Goal: Task Accomplishment & Management: Manage account settings

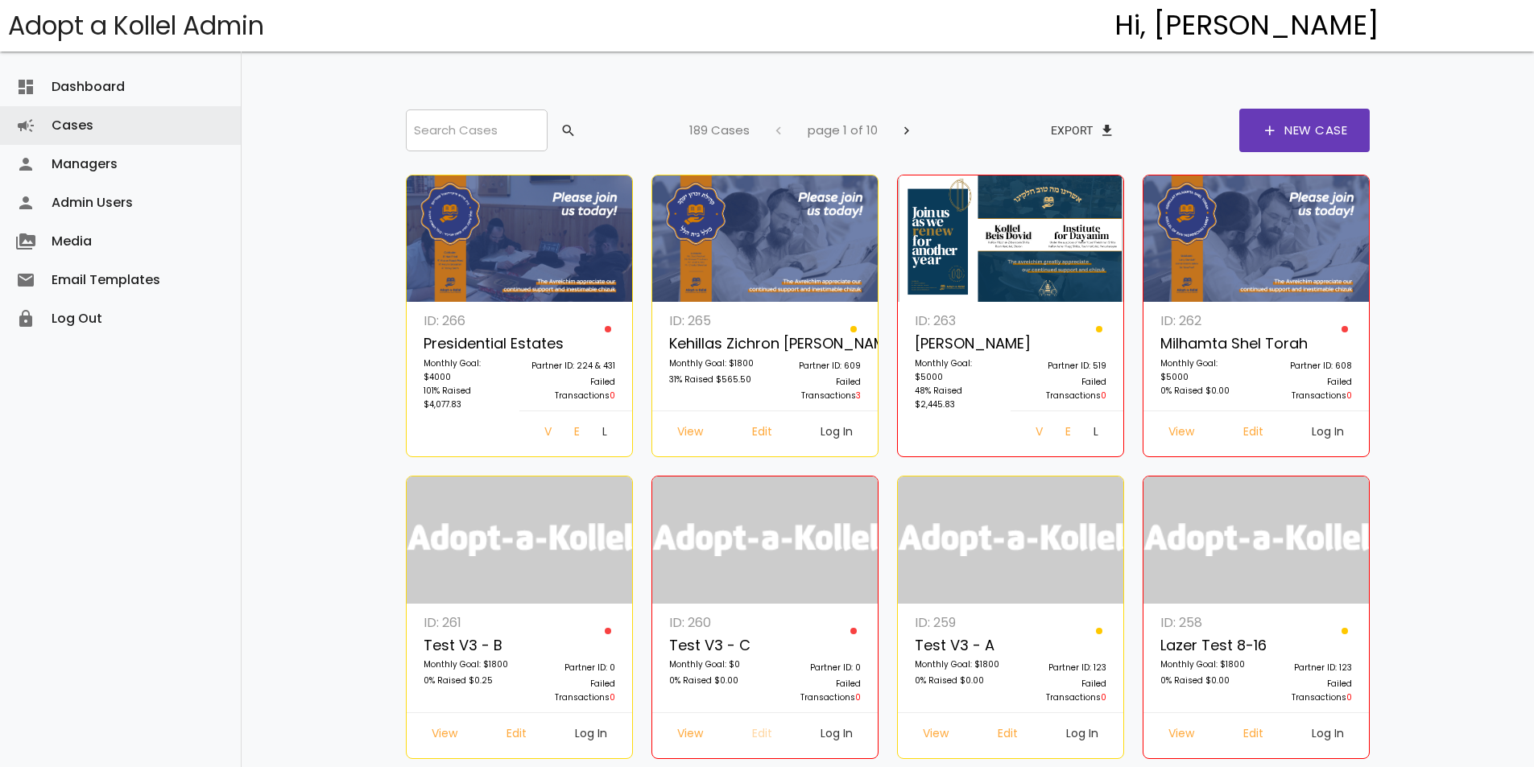
click at [769, 721] on link "Edit" at bounding box center [762, 735] width 46 height 29
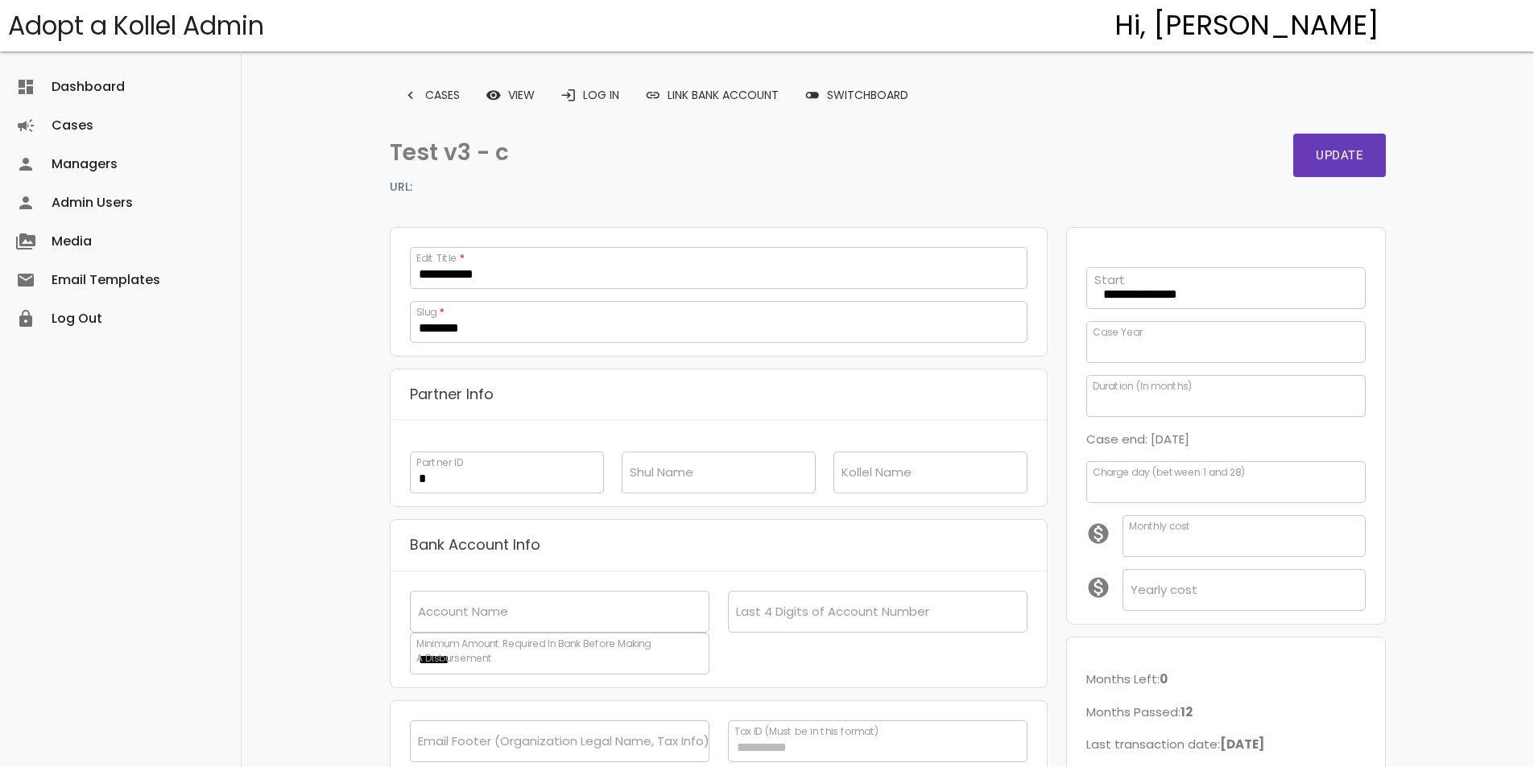
select select
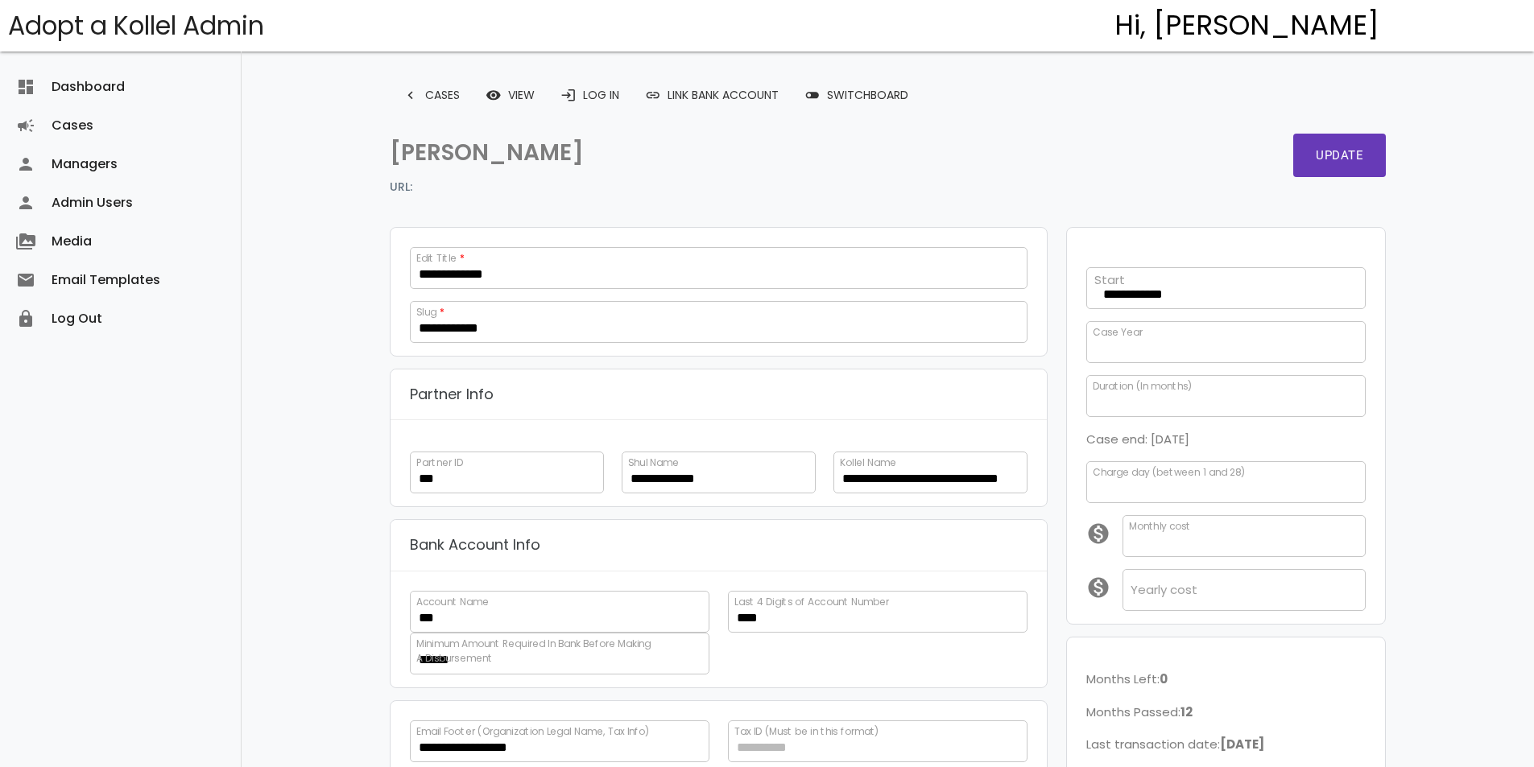
scroll to position [92, 0]
click at [588, 89] on link "login Log In" at bounding box center [590, 95] width 85 height 29
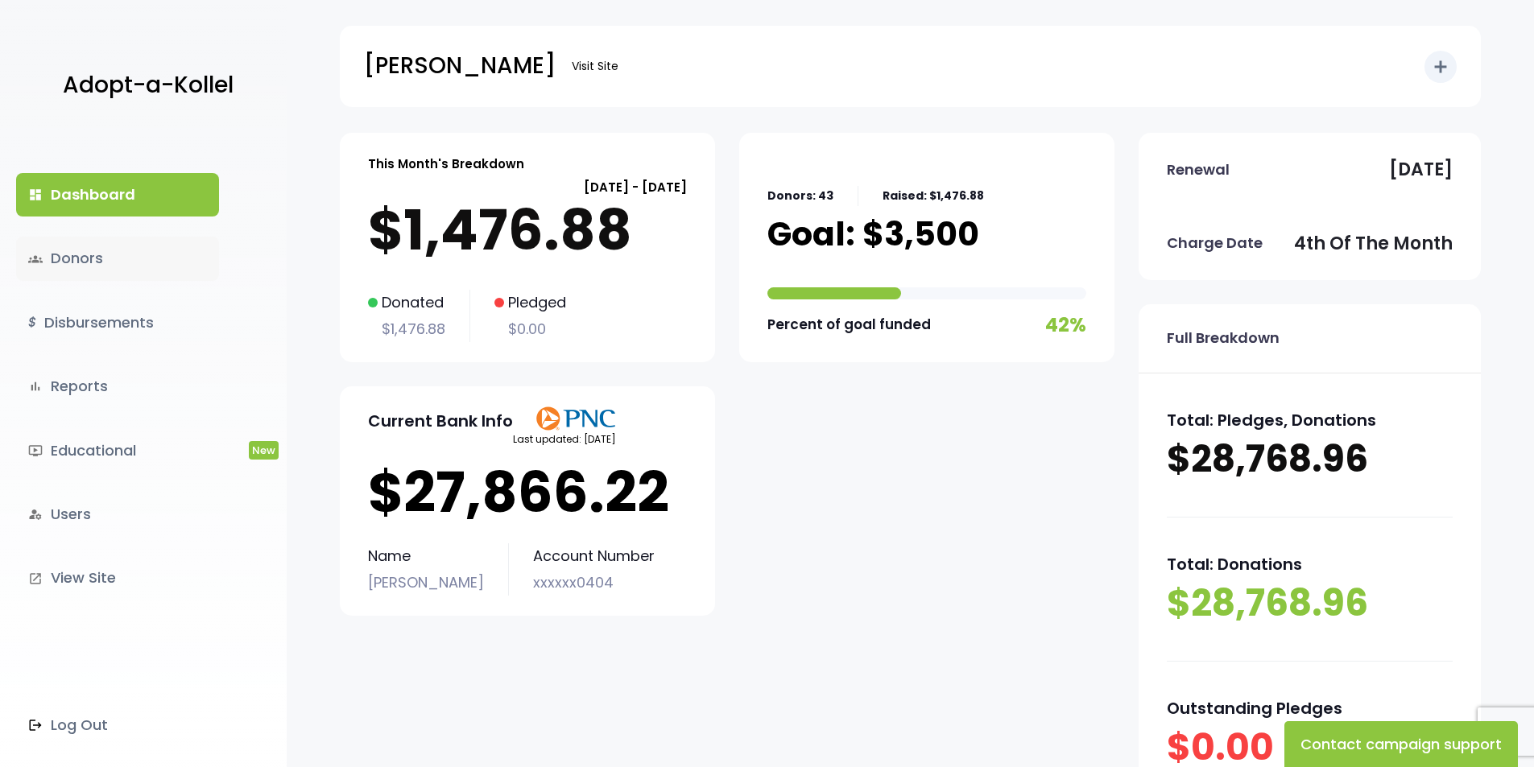
click at [142, 259] on link "groups Donors" at bounding box center [117, 258] width 203 height 43
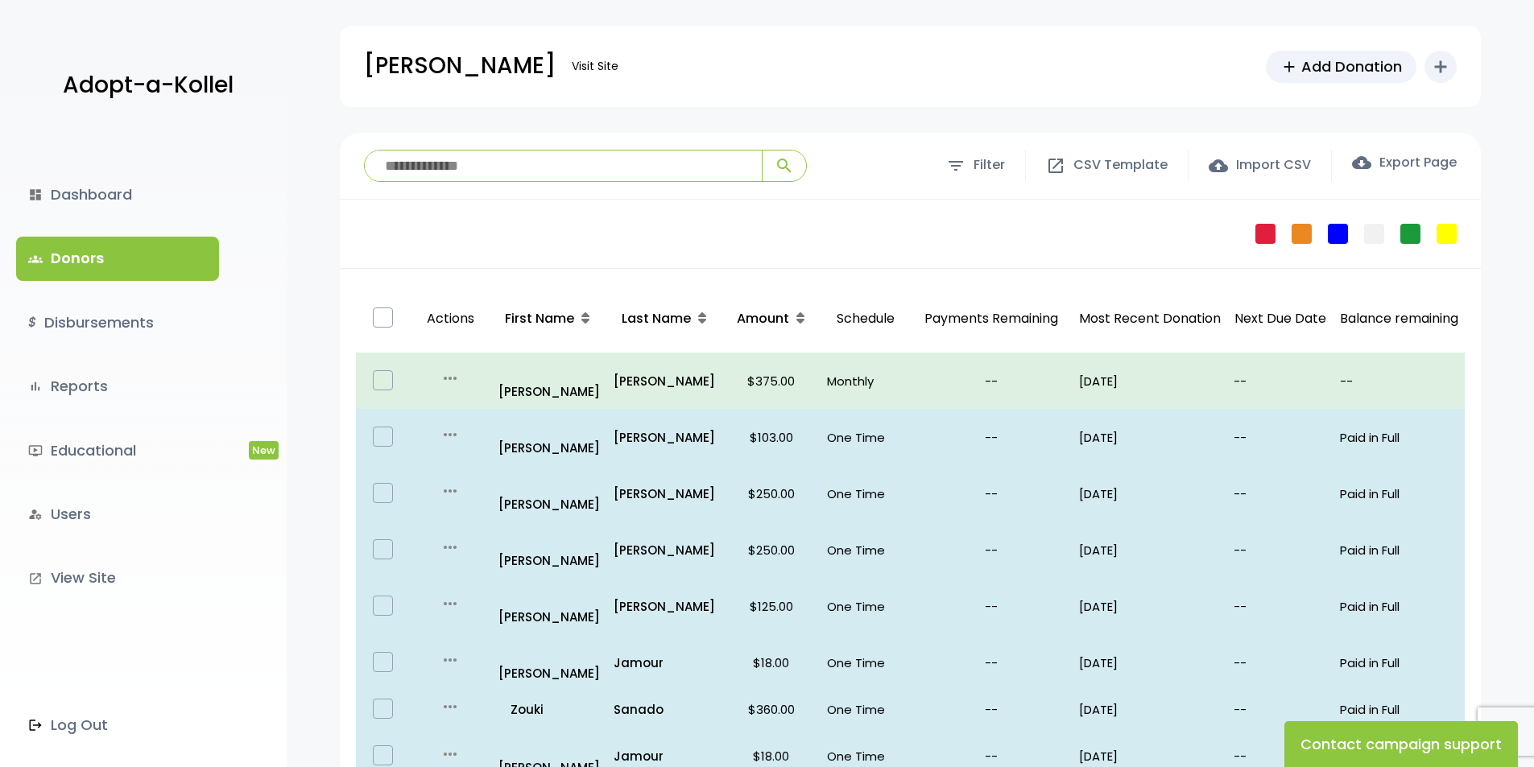
click at [133, 171] on div "dashboard Dashboard groups Donors $ Disbursements bar_chart Reports ondemand_vi…" at bounding box center [143, 450] width 287 height 635
click at [130, 203] on link "dashboard Dashboard" at bounding box center [117, 194] width 203 height 43
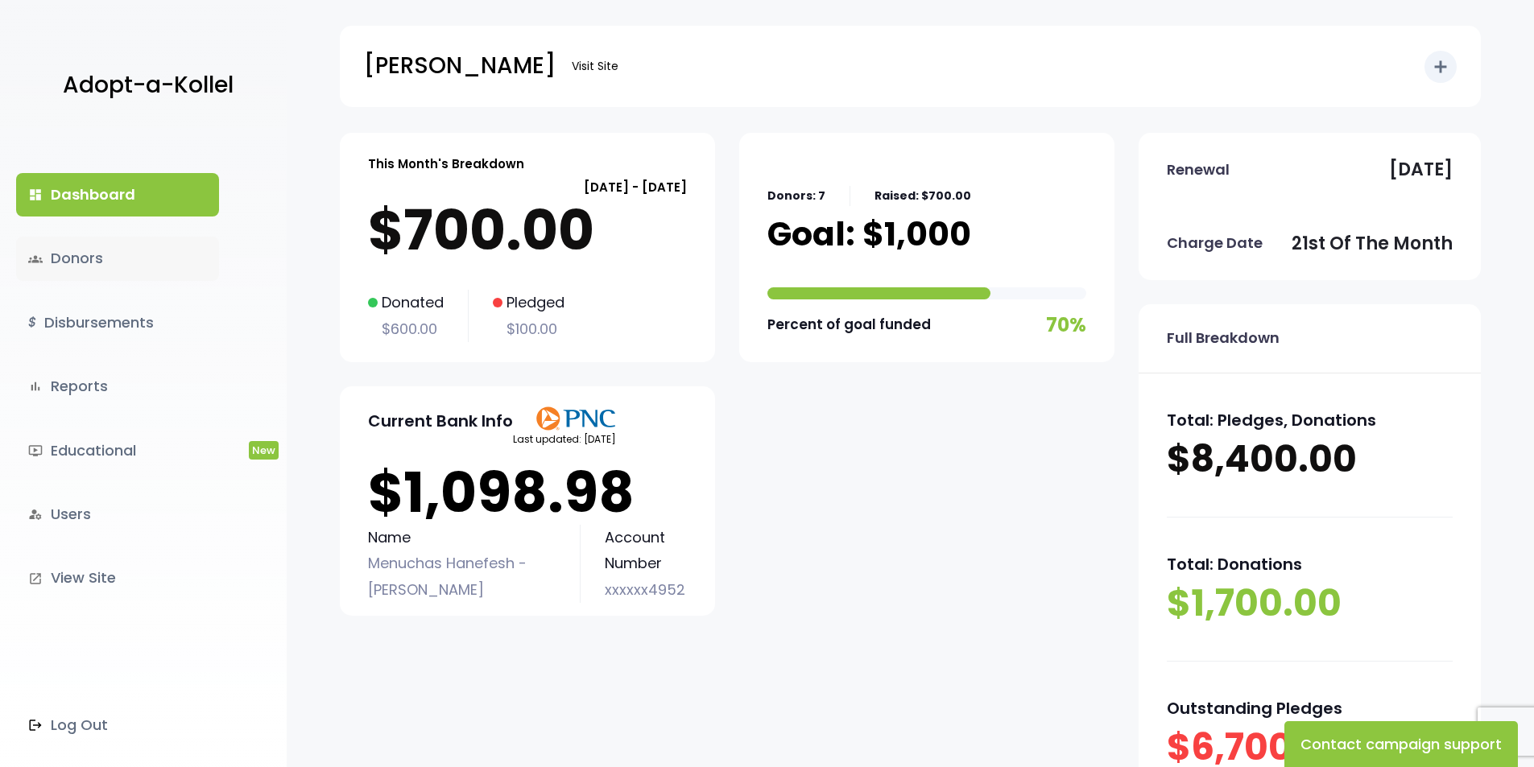
click at [82, 261] on link "groups Donors" at bounding box center [117, 258] width 203 height 43
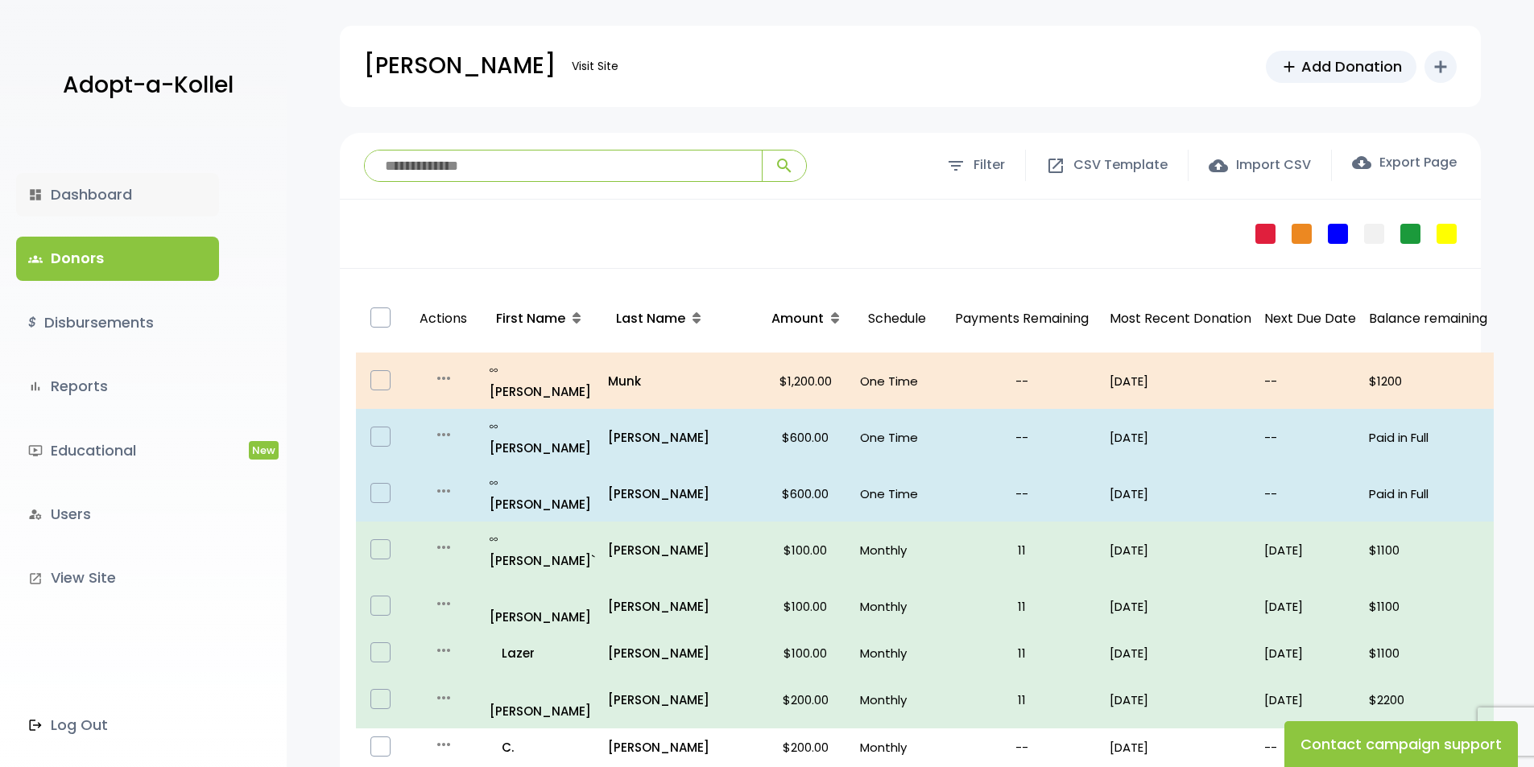
click at [86, 189] on link "dashboard Dashboard" at bounding box center [117, 194] width 203 height 43
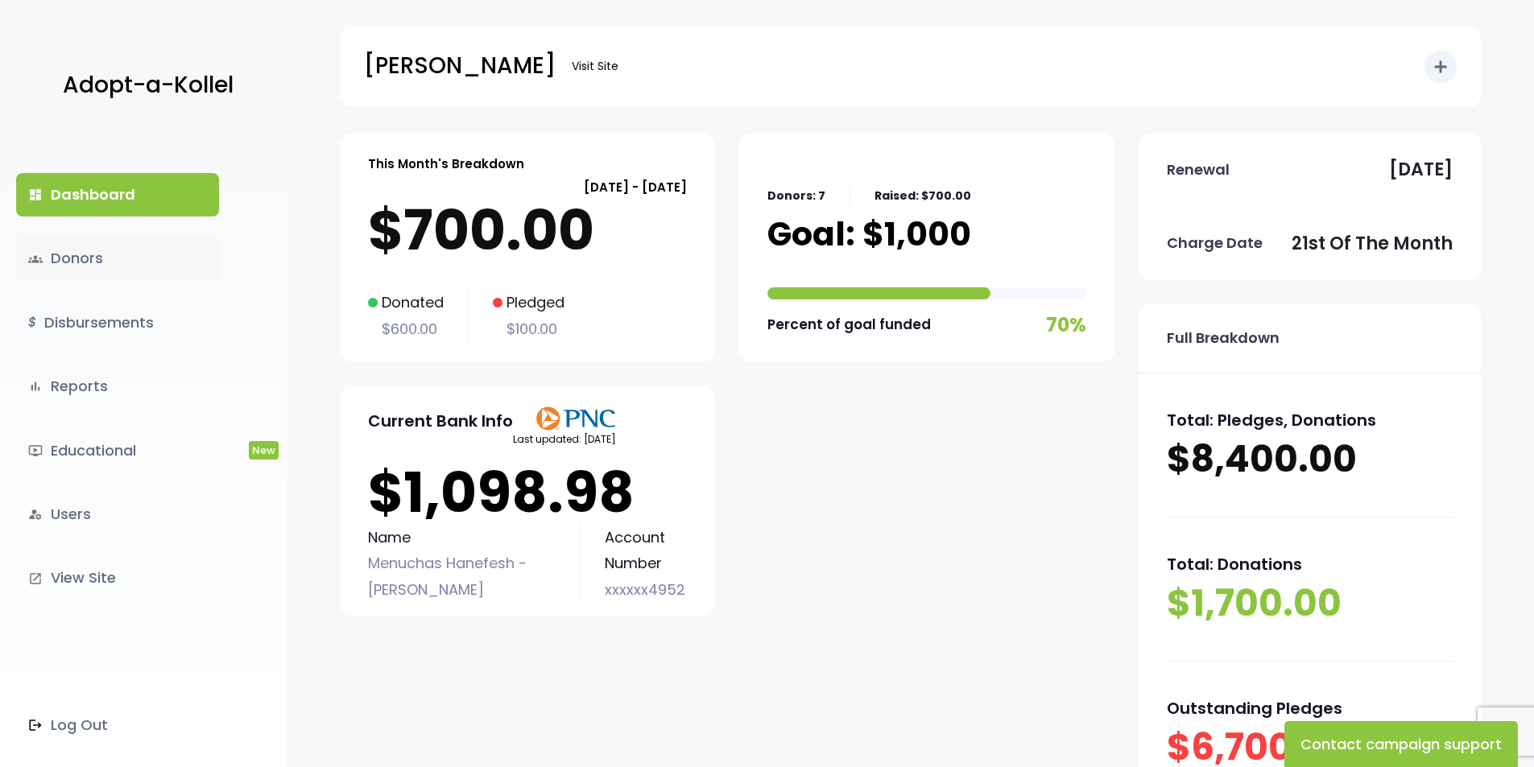
click at [52, 249] on link "groups Donors" at bounding box center [117, 258] width 203 height 43
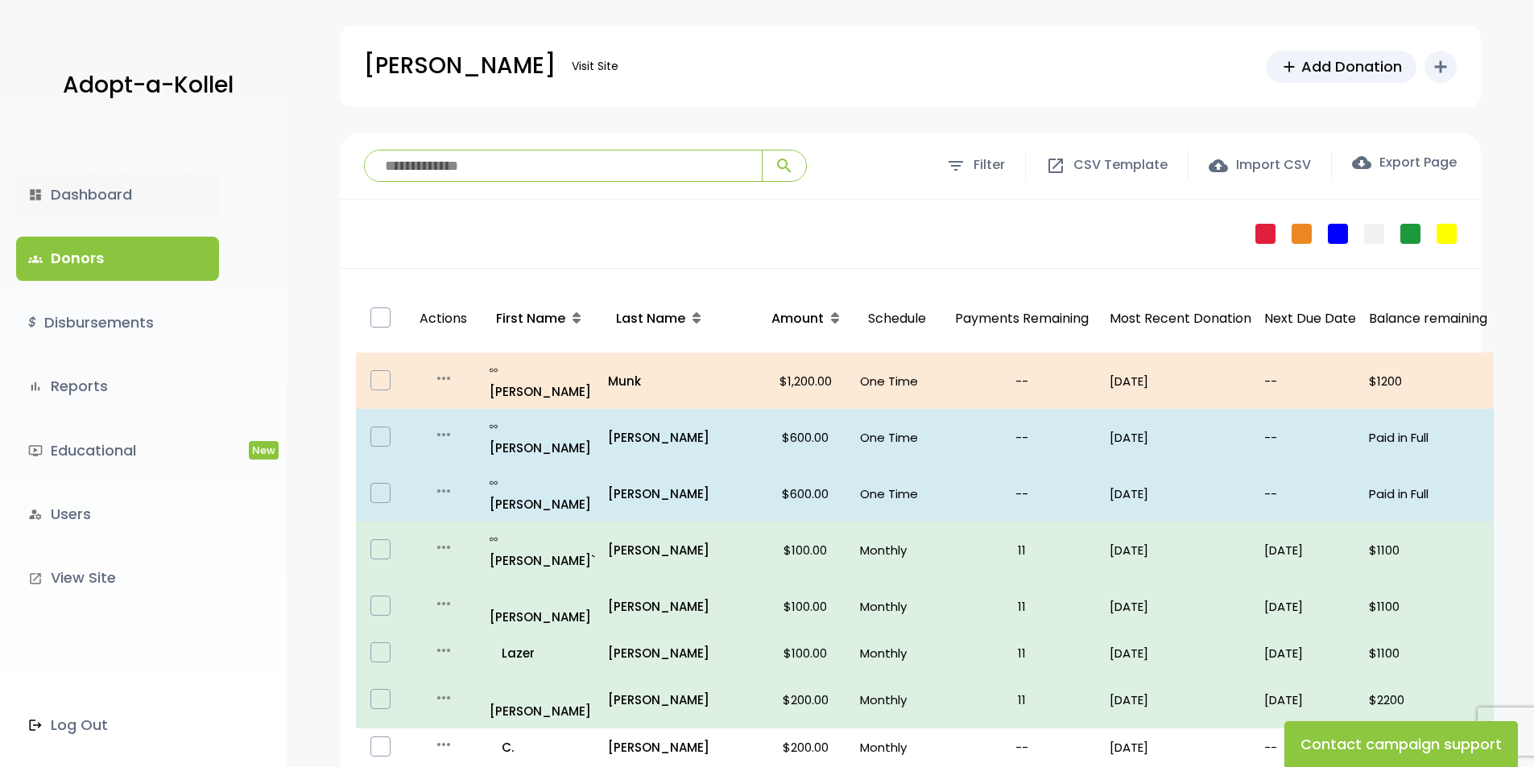
click at [83, 185] on link "dashboard Dashboard" at bounding box center [117, 194] width 203 height 43
